Goal: Information Seeking & Learning: Learn about a topic

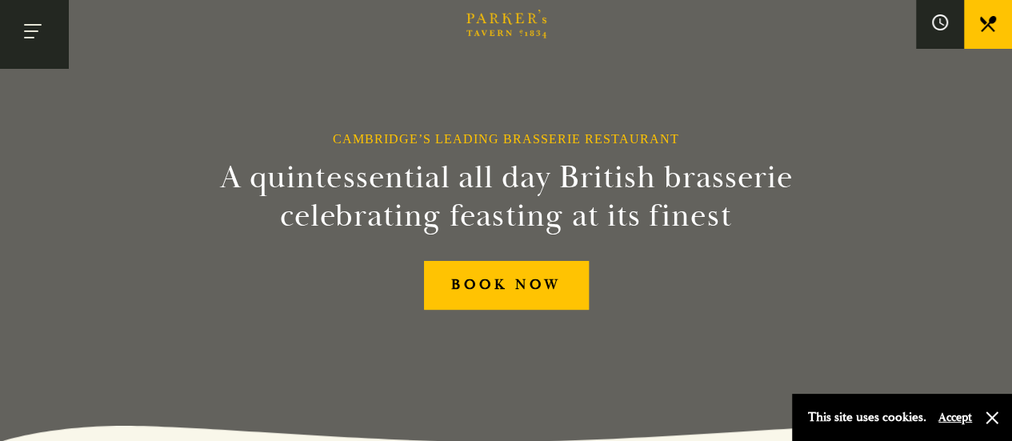
click at [21, 45] on button "Toggle navigation" at bounding box center [34, 34] width 68 height 68
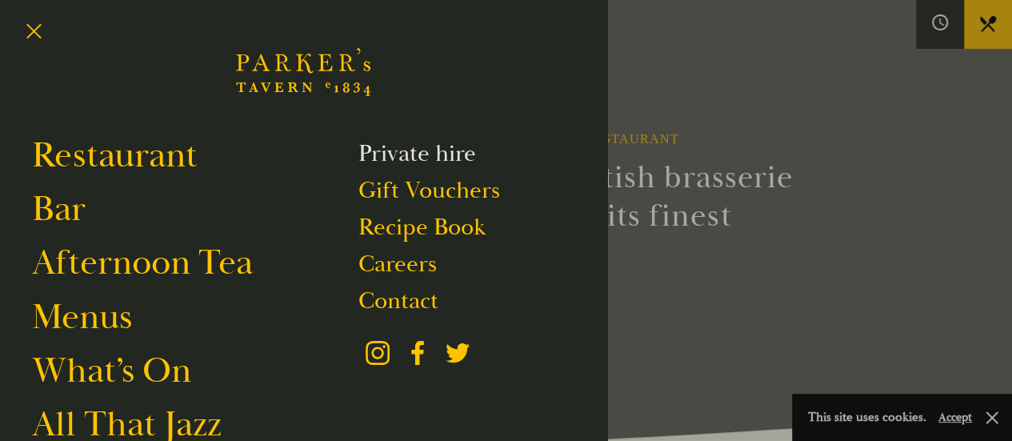
click at [383, 156] on link "Private hire" at bounding box center [417, 153] width 118 height 30
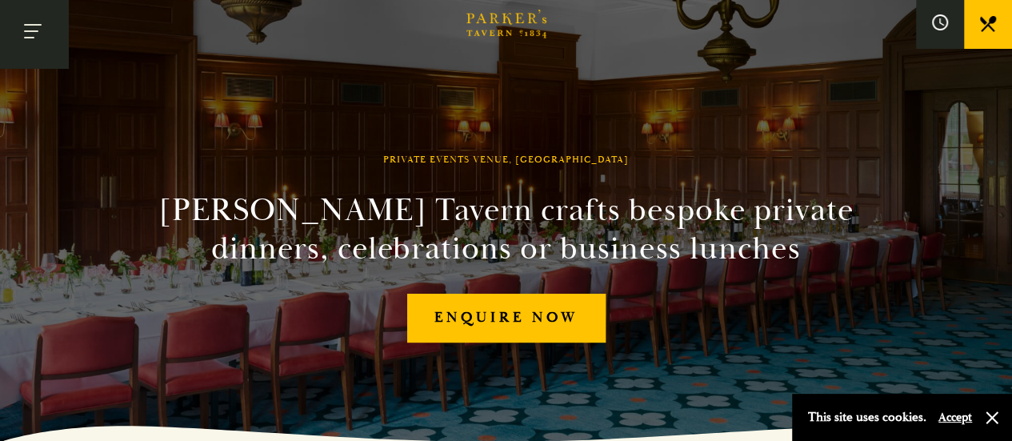
click at [42, 29] on button "Toggle navigation" at bounding box center [34, 34] width 68 height 68
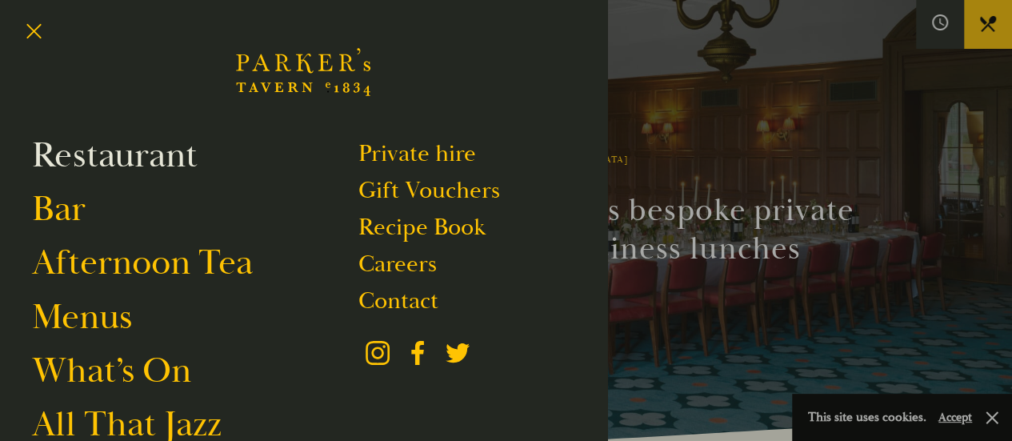
click at [122, 154] on link "Restaurant" at bounding box center [115, 155] width 166 height 45
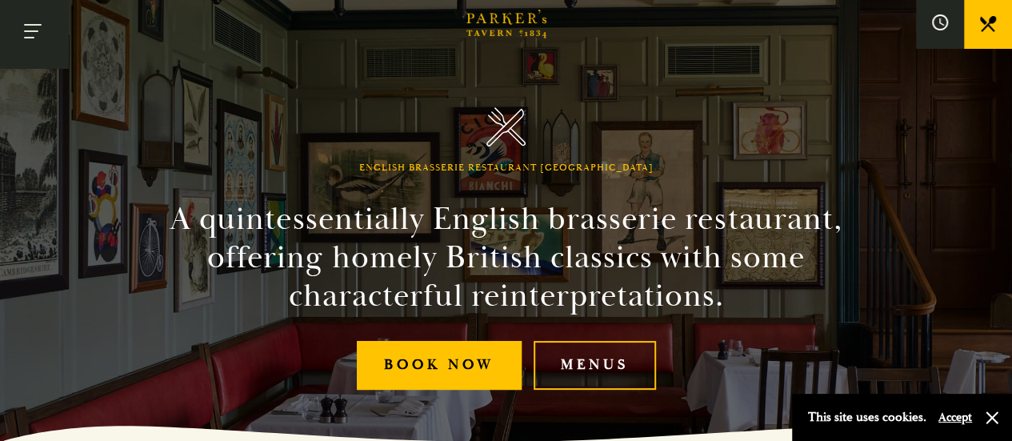
click at [50, 19] on button "Toggle navigation" at bounding box center [34, 34] width 68 height 68
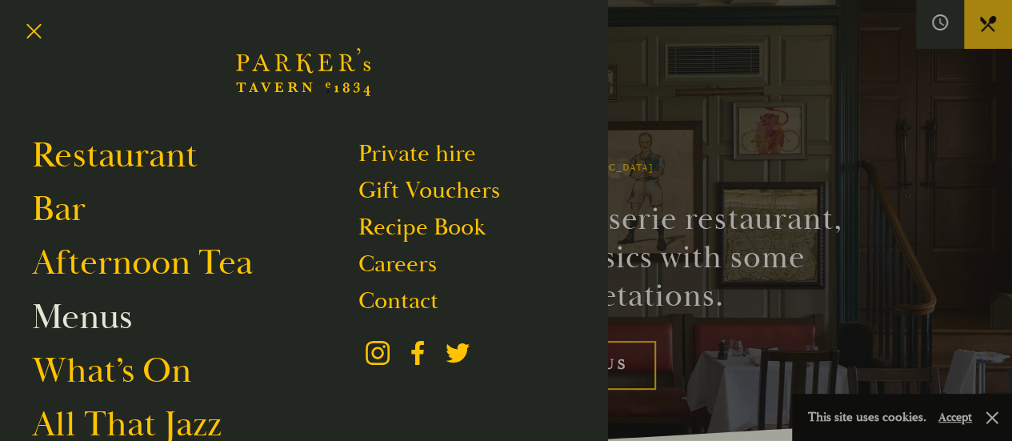
click at [91, 310] on link "Menus" at bounding box center [82, 316] width 100 height 45
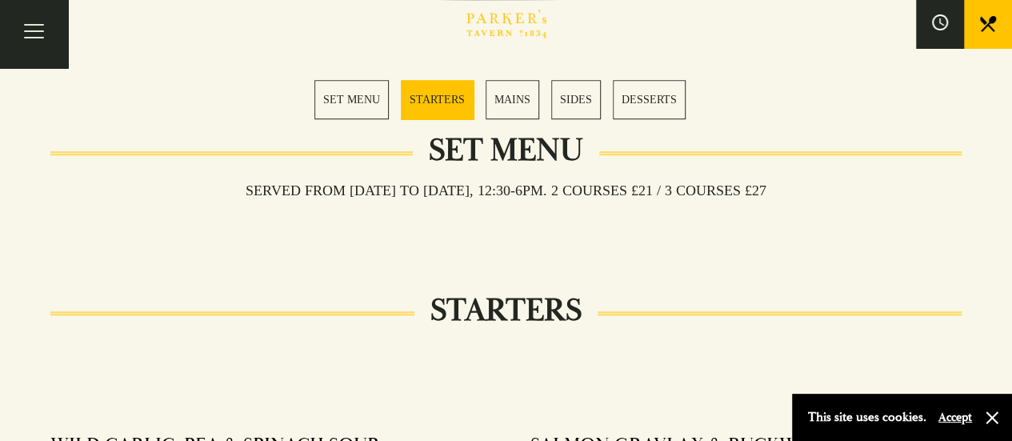
scroll to position [468, 0]
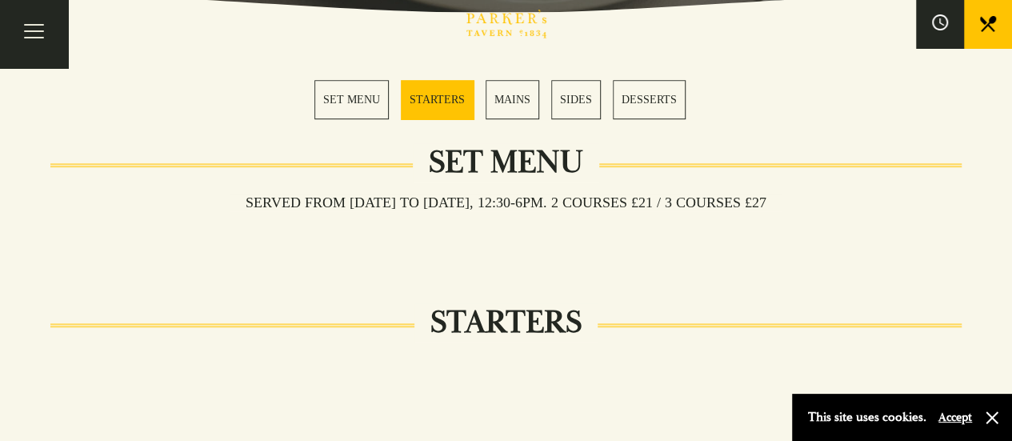
click at [514, 94] on link "MAINS" at bounding box center [513, 99] width 54 height 39
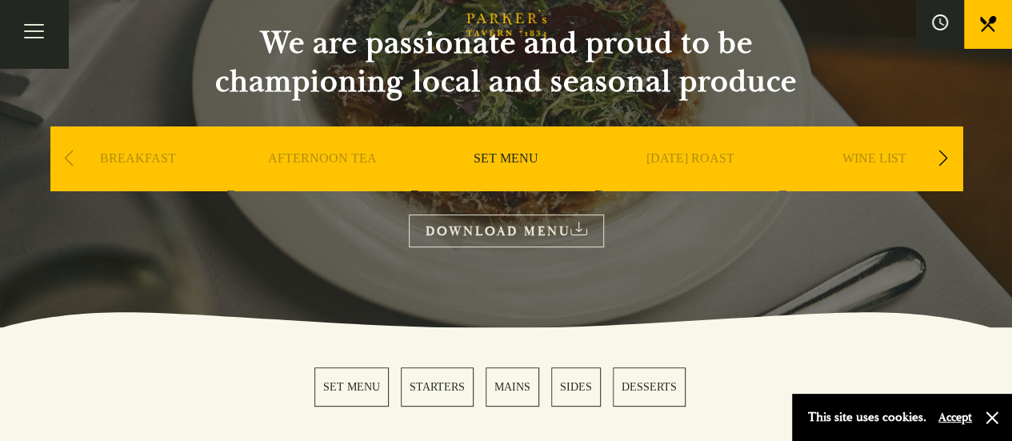
scroll to position [136, 0]
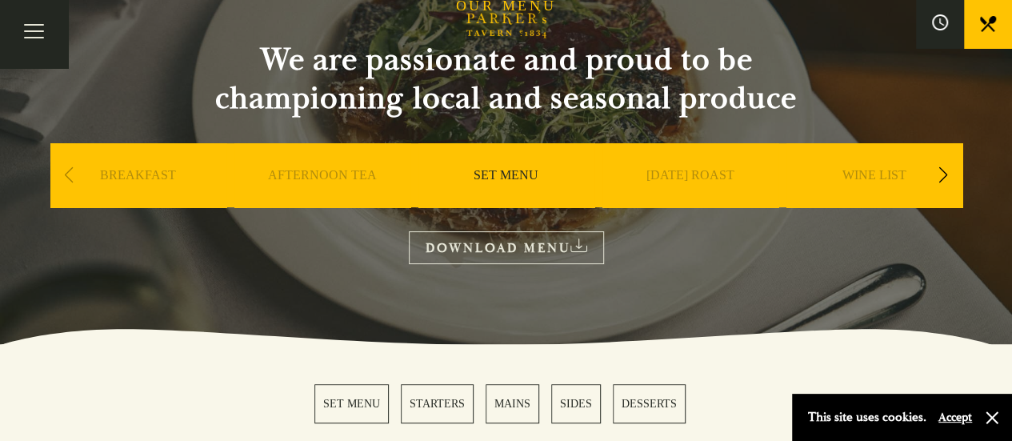
click at [936, 178] on div "Next slide" at bounding box center [944, 175] width 22 height 35
click at [510, 178] on link "A LA CARTE" at bounding box center [506, 199] width 74 height 64
